Goal: Check status

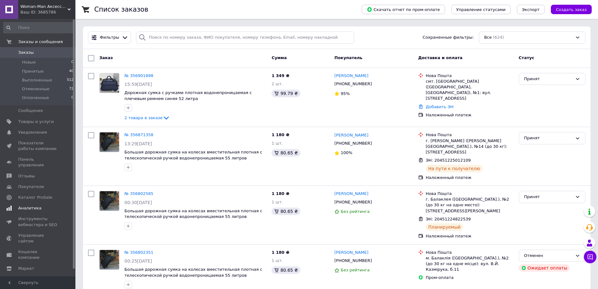
click at [34, 205] on span "Аналитика" at bounding box center [29, 208] width 23 height 6
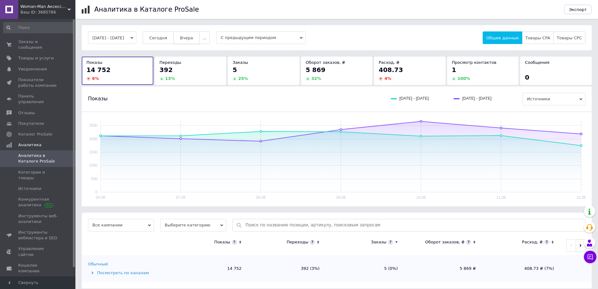
click at [193, 38] on span "Вчера" at bounding box center [186, 38] width 13 height 5
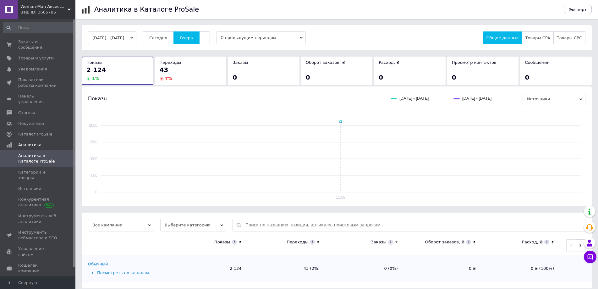
click at [167, 39] on span "Сегодня" at bounding box center [158, 38] width 18 height 5
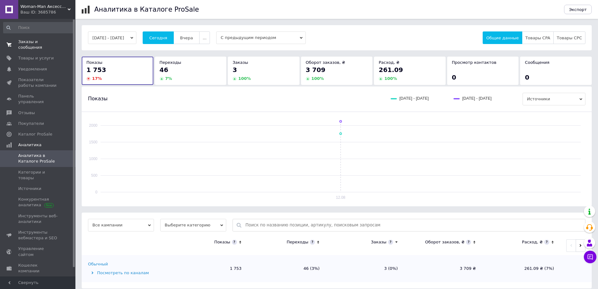
click at [51, 41] on span "Заказы и сообщения" at bounding box center [38, 44] width 40 height 11
